Goal: Transaction & Acquisition: Purchase product/service

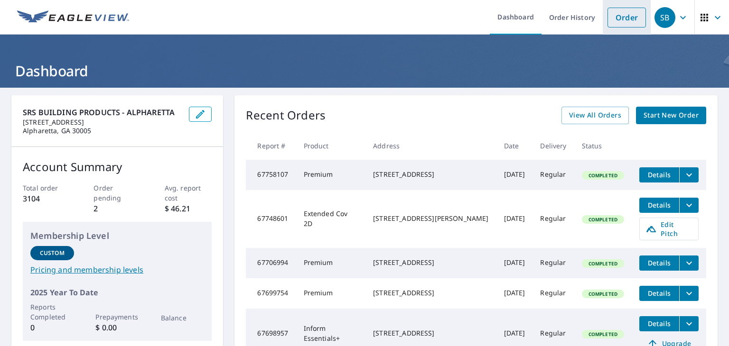
click at [630, 14] on link "Order" at bounding box center [626, 18] width 38 height 20
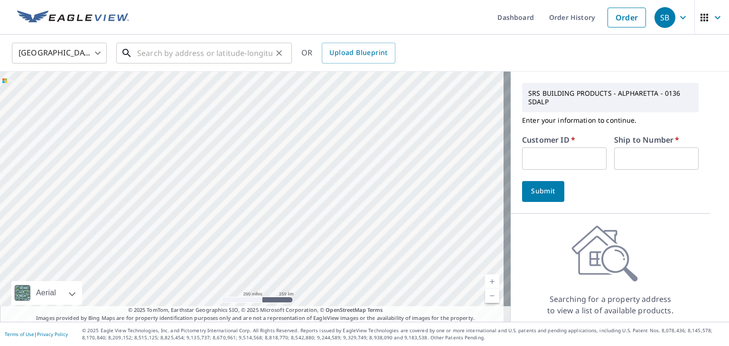
click at [199, 50] on input "text" at bounding box center [204, 53] width 135 height 27
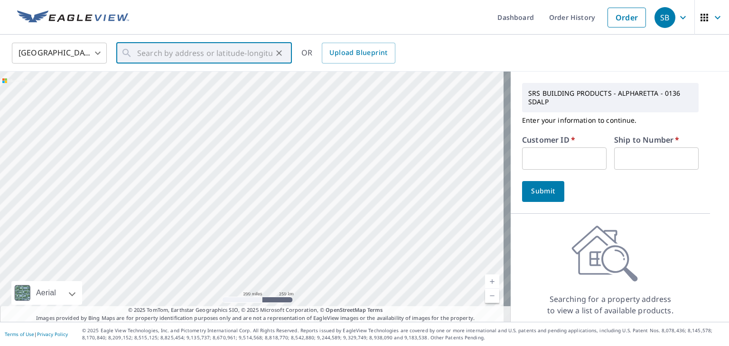
click at [571, 157] on input "text" at bounding box center [564, 159] width 84 height 22
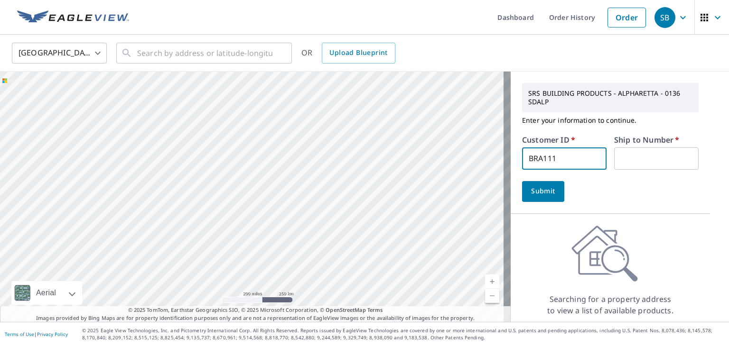
type input "BRA111"
click at [646, 169] on input "text" at bounding box center [656, 159] width 84 height 22
type input "1"
click at [547, 193] on span "Submit" at bounding box center [542, 191] width 27 height 12
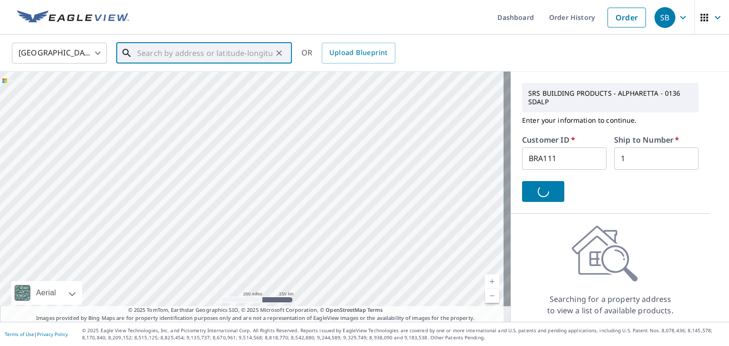
click at [262, 52] on input "text" at bounding box center [204, 53] width 135 height 27
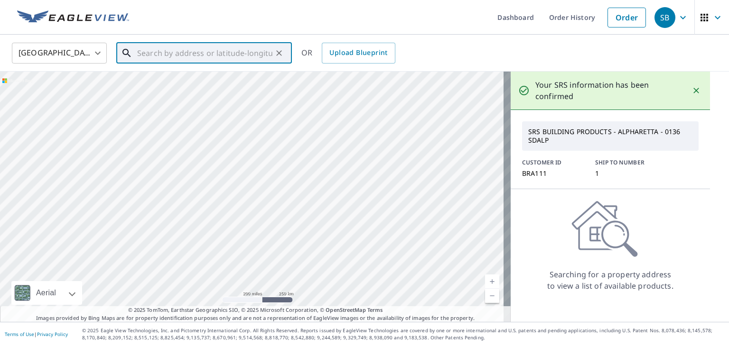
paste input "[STREET_ADDRESS]."
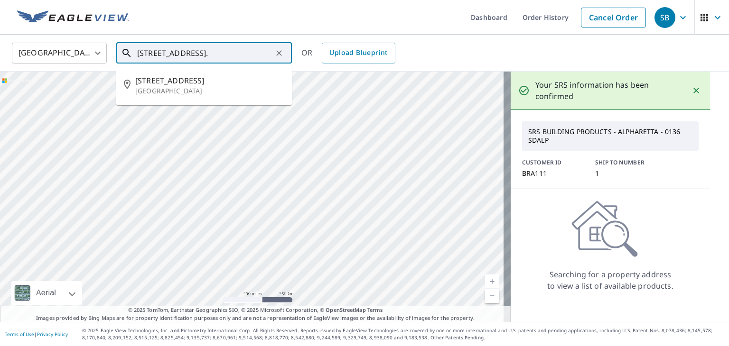
type input "[STREET_ADDRESS]."
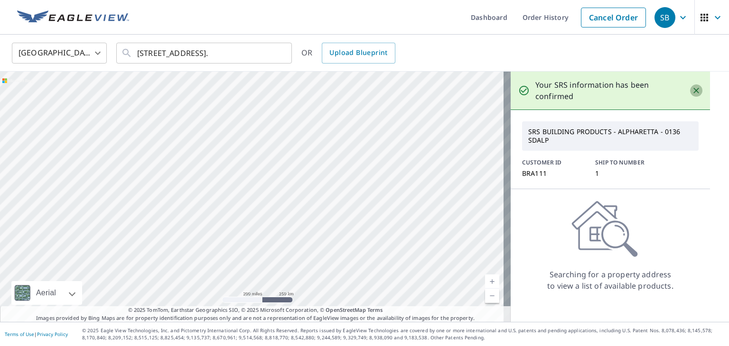
scroll to position [0, 0]
click at [691, 89] on icon "Close" at bounding box center [695, 90] width 9 height 9
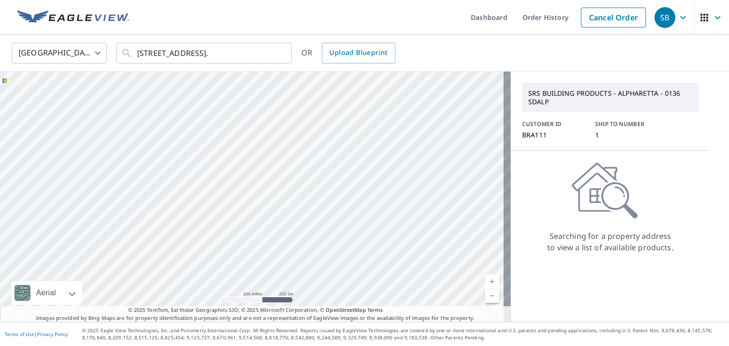
click at [587, 138] on div "CUSTOMER ID BRA111 SHIP TO NUMBER 1" at bounding box center [610, 129] width 176 height 19
click at [581, 95] on p "SRS BUILDING PRODUCTS - ALPHARETTA - 0136 SDALP" at bounding box center [610, 97] width 172 height 25
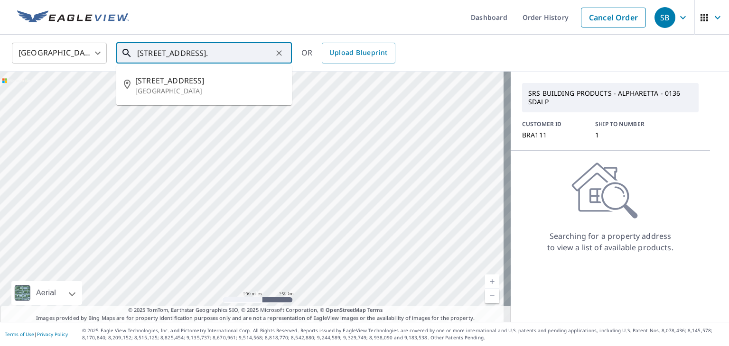
click at [237, 58] on input "[STREET_ADDRESS]." at bounding box center [204, 53] width 135 height 27
click at [279, 55] on icon "Clear" at bounding box center [278, 52] width 9 height 9
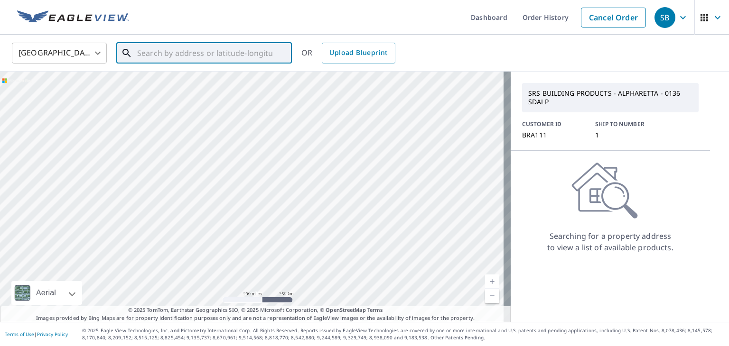
paste input "[STREET_ADDRESS]."
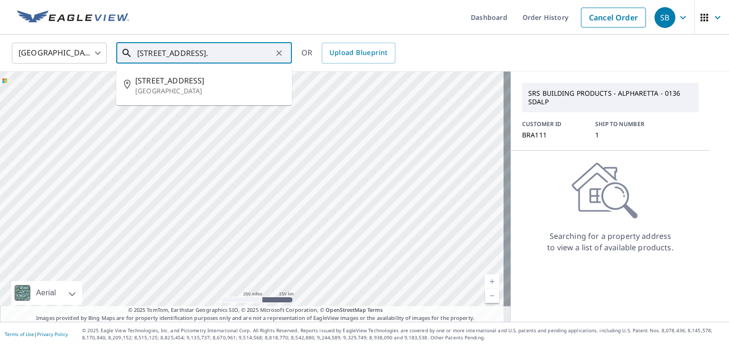
scroll to position [0, 9]
click at [192, 83] on span "[STREET_ADDRESS]" at bounding box center [209, 80] width 149 height 11
type input "[STREET_ADDRESS]"
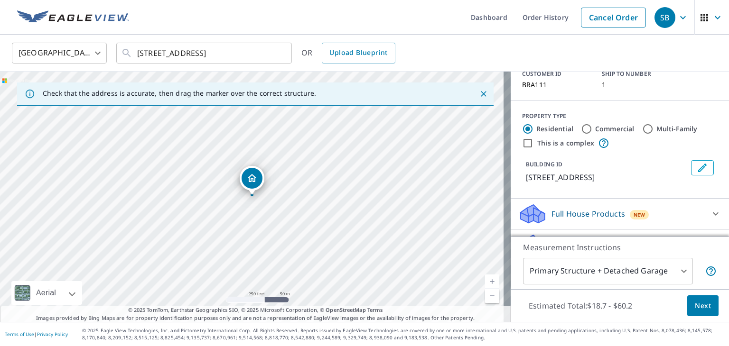
scroll to position [0, 0]
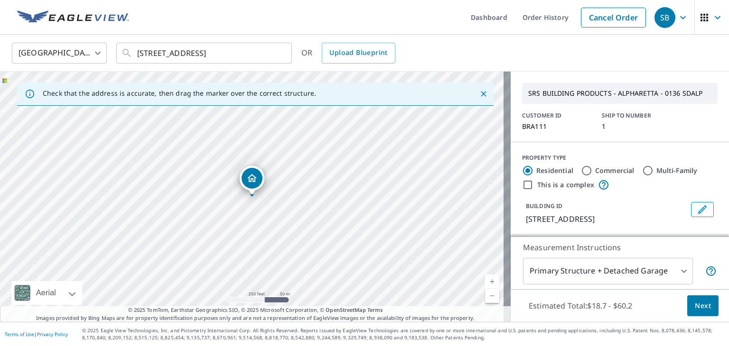
click at [701, 304] on span "Next" at bounding box center [702, 306] width 16 height 12
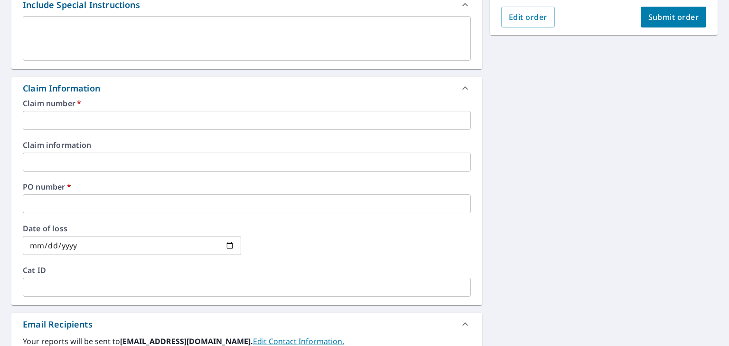
scroll to position [285, 0]
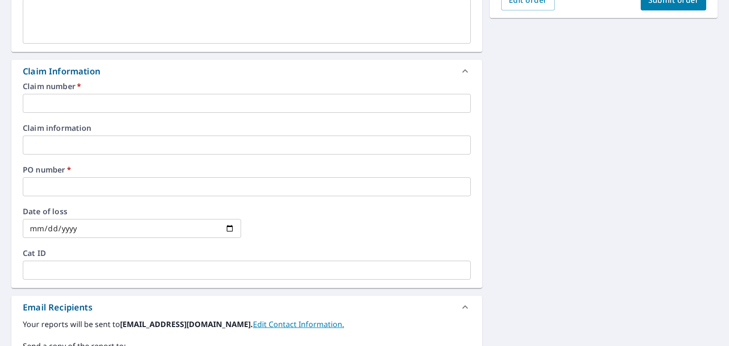
click at [230, 102] on input "text" at bounding box center [247, 103] width 448 height 19
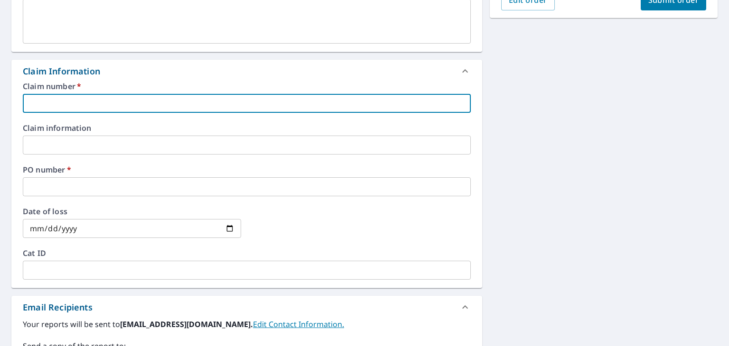
type input "N"
checkbox input "true"
type input "N/"
checkbox input "true"
type input "N/a"
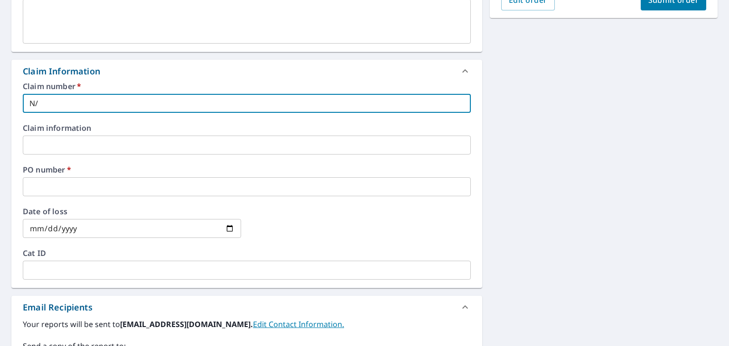
checkbox input "true"
type input "N/"
checkbox input "true"
type input "N"
checkbox input "true"
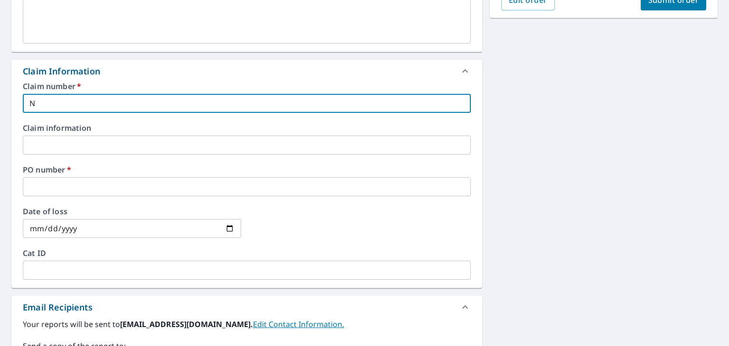
type input "NA"
checkbox input "true"
type input "NA"
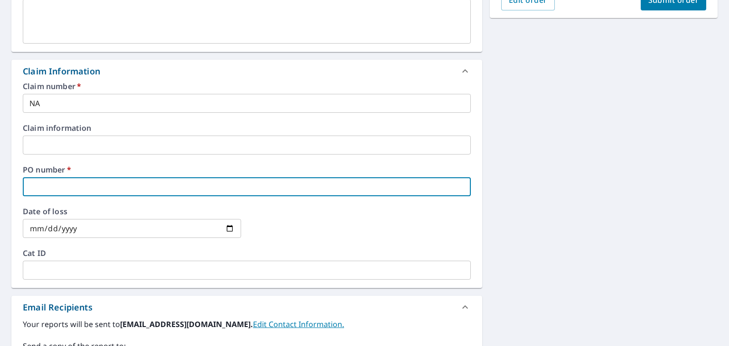
click at [89, 179] on input "text" at bounding box center [247, 186] width 448 height 19
type input "n"
checkbox input "true"
type input "na"
checkbox input "true"
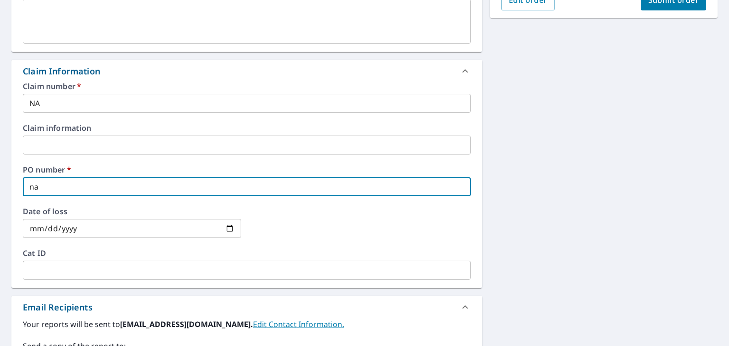
type input "n"
checkbox input "true"
type input "N"
checkbox input "true"
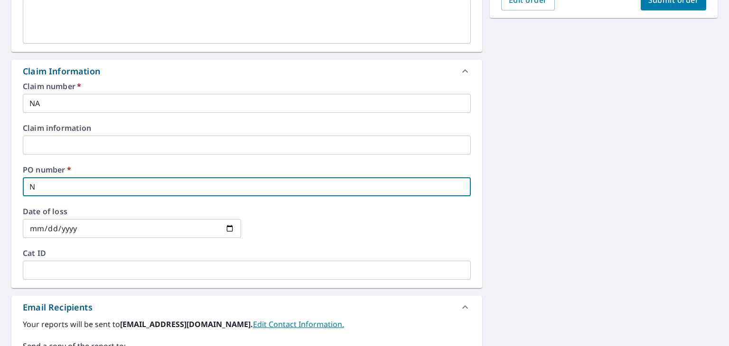
type input "NA"
checkbox input "true"
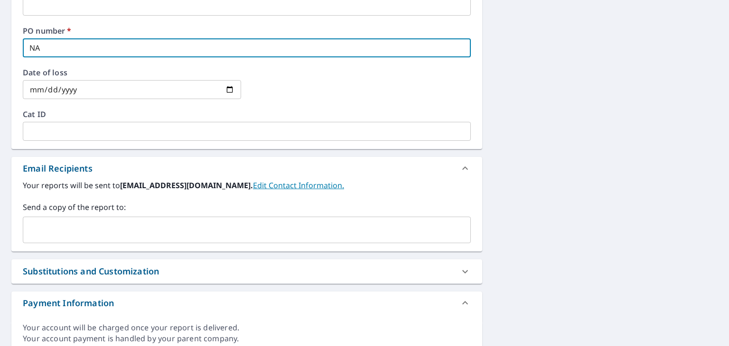
scroll to position [461, 0]
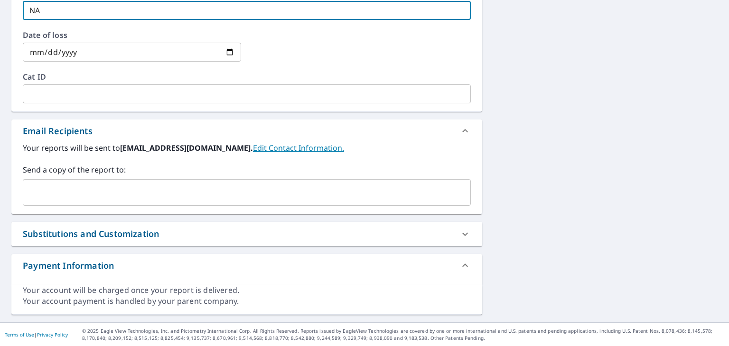
type input "NA"
click at [161, 194] on input "text" at bounding box center [239, 193] width 425 height 18
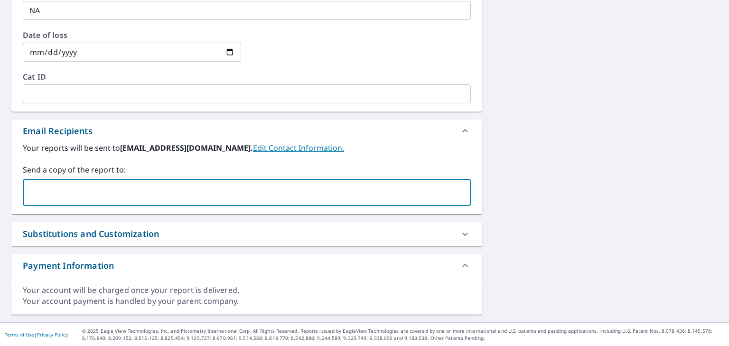
paste input "[PERSON_NAME][EMAIL_ADDRESS][DOMAIN_NAME]"
type input "[PERSON_NAME][EMAIL_ADDRESS][DOMAIN_NAME]"
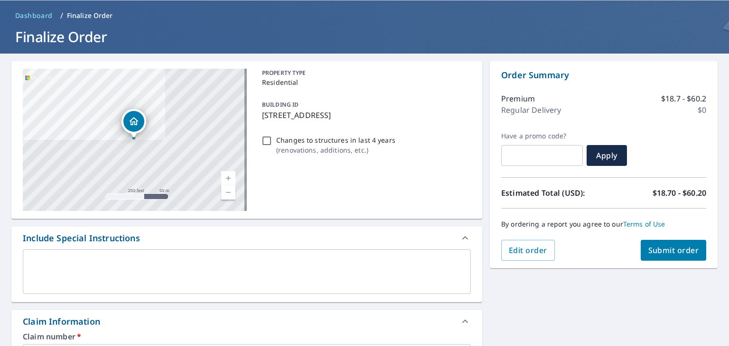
scroll to position [0, 0]
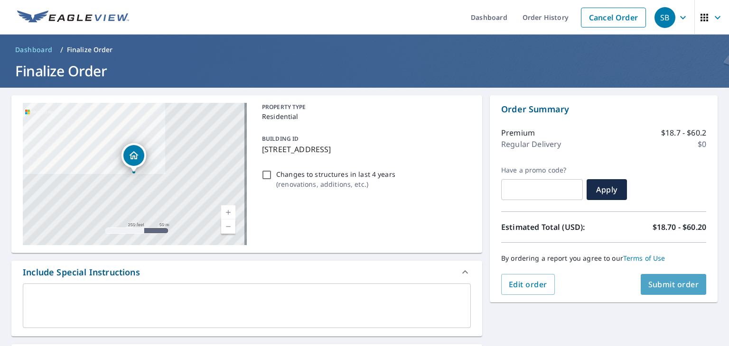
click at [673, 282] on span "Submit order" at bounding box center [673, 284] width 51 height 10
checkbox input "true"
